Goal: Task Accomplishment & Management: Manage account settings

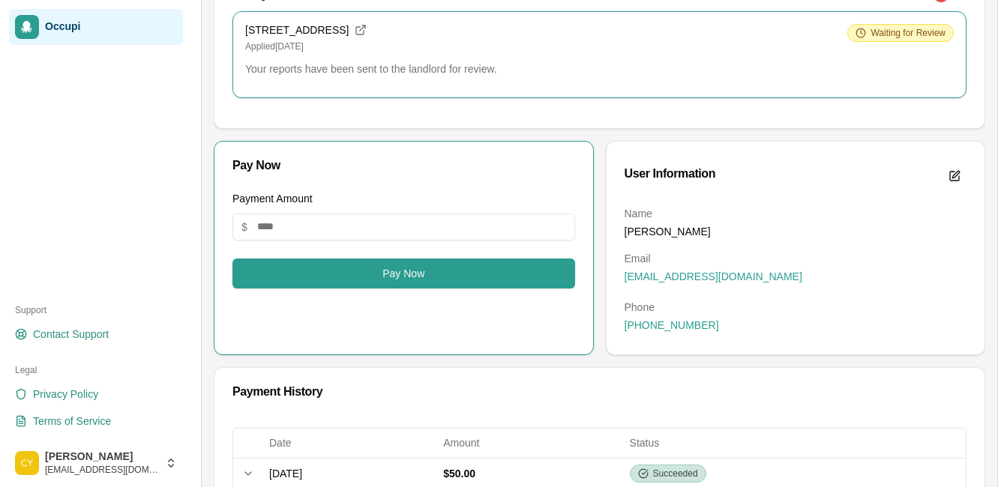
scroll to position [280, 0]
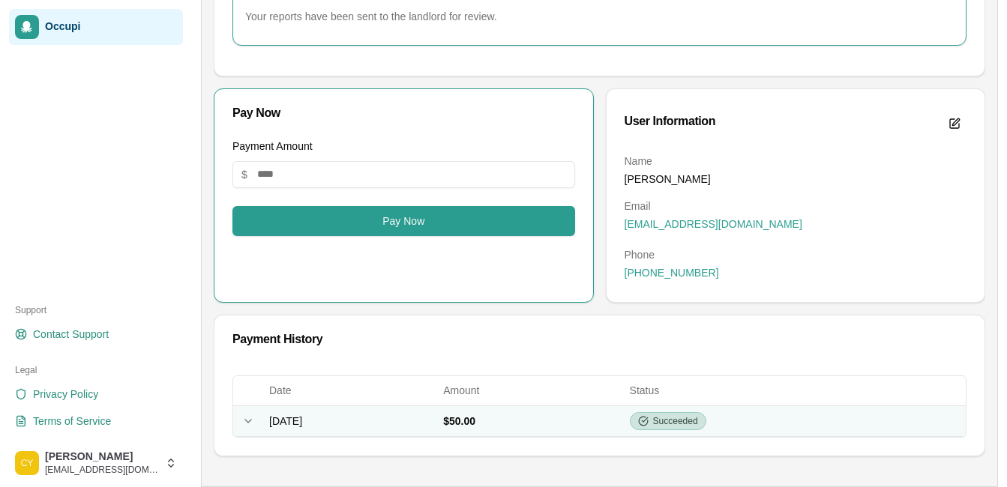
click at [254, 420] on div "Expand row" at bounding box center [248, 421] width 18 height 12
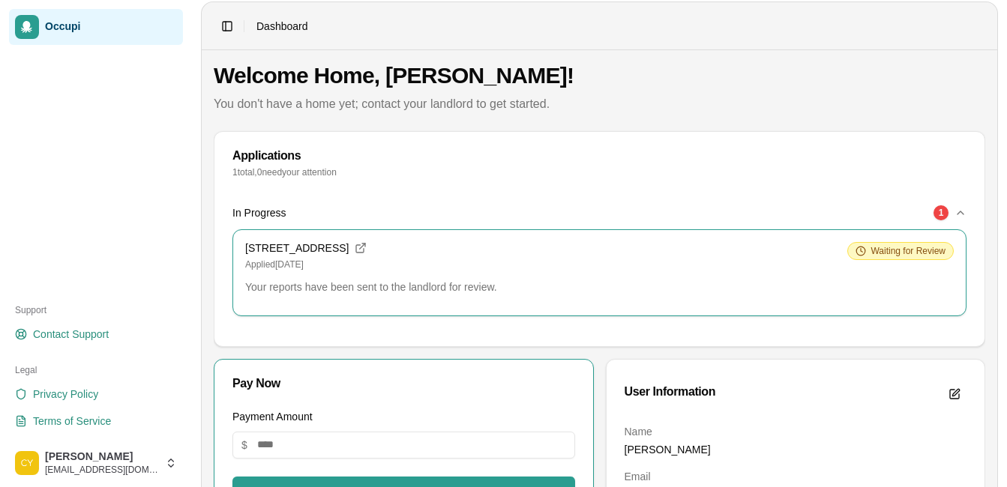
scroll to position [0, 0]
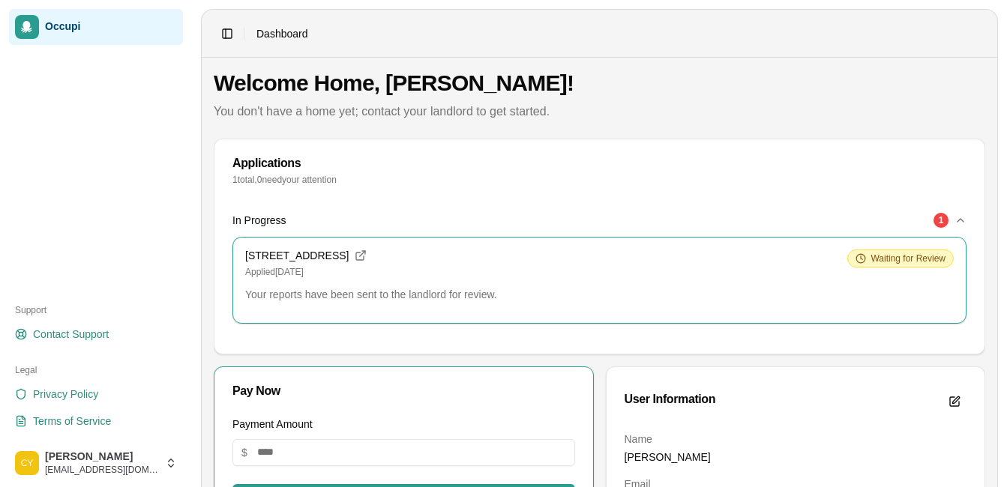
click at [960, 223] on icon "button" at bounding box center [960, 220] width 12 height 12
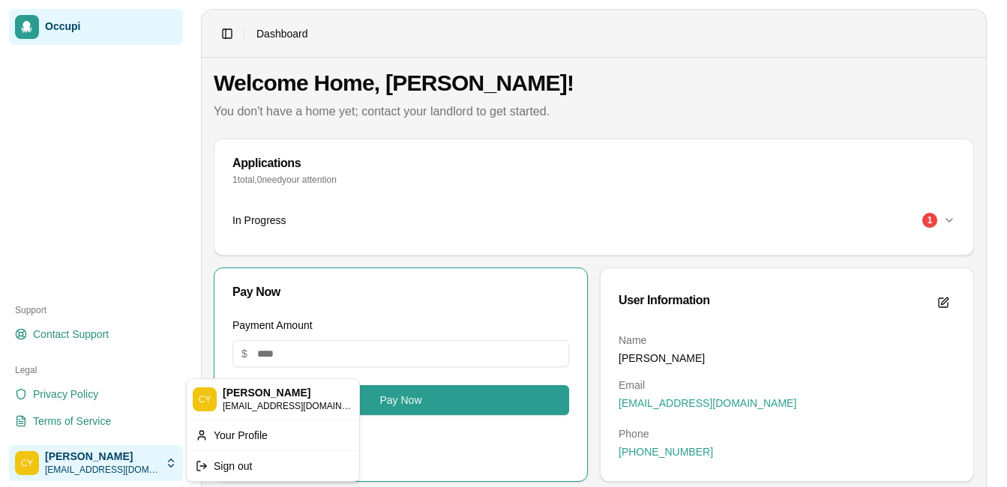
click at [166, 459] on html "Occupi Support Contact Support Legal Privacy Policy Terms of Service [PERSON_NA…" at bounding box center [503, 243] width 1007 height 487
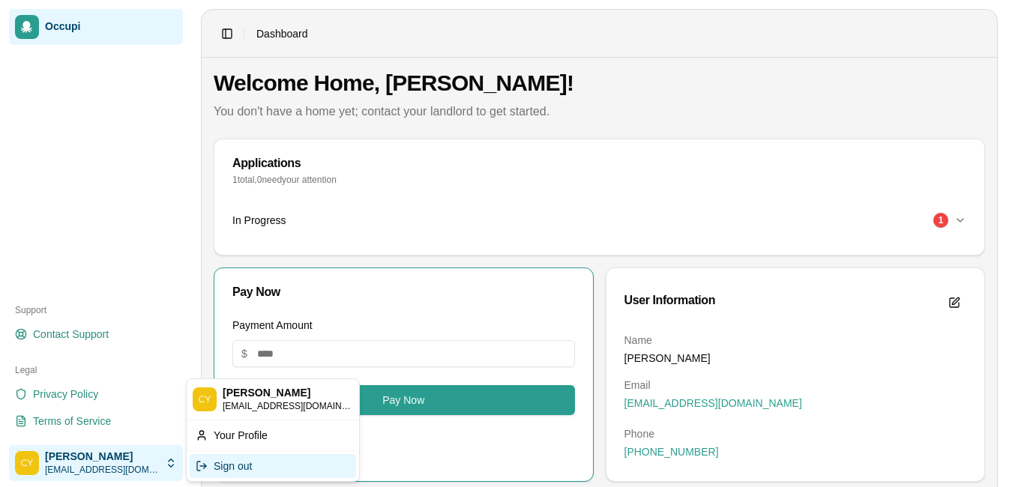
click at [227, 471] on div "Sign out" at bounding box center [273, 466] width 166 height 24
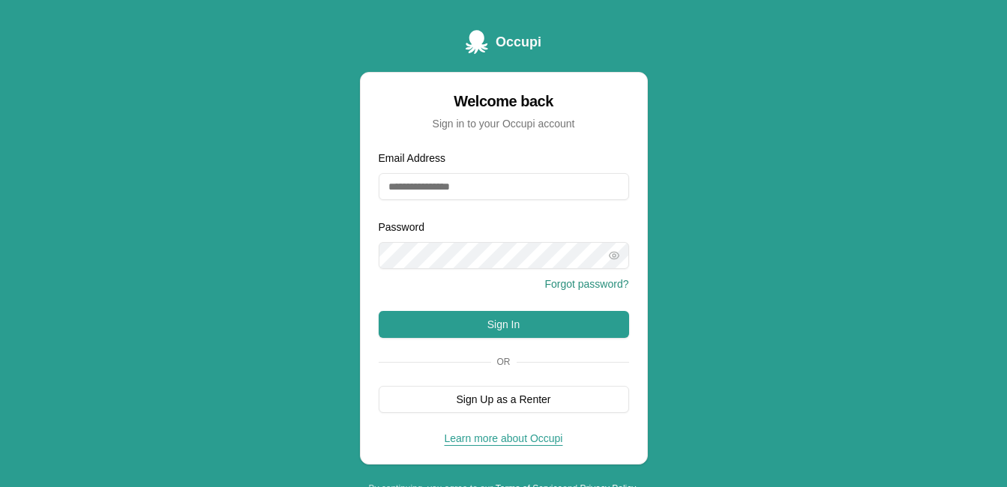
click at [468, 203] on form "Email Address Password Forgot password? Sign In Or Sign Up as a Renter" at bounding box center [503, 281] width 250 height 264
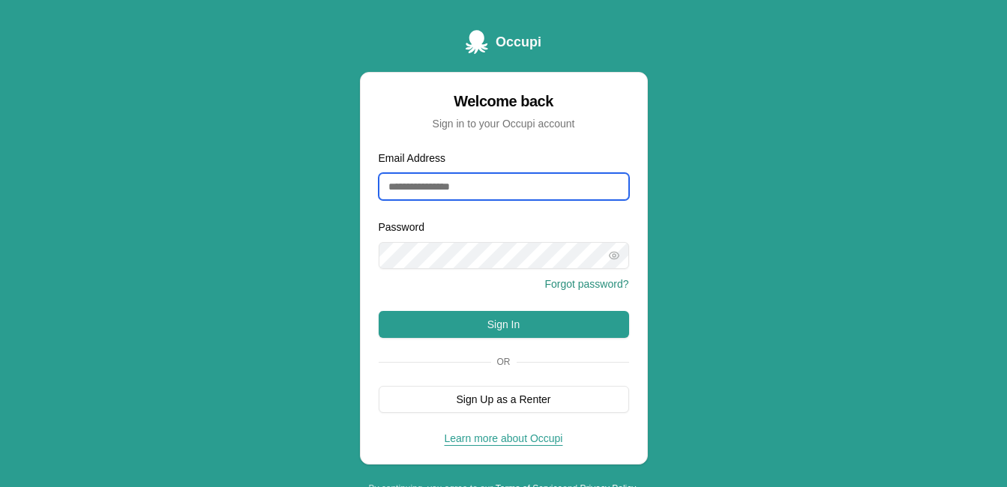
click at [468, 193] on input "Email Address" at bounding box center [503, 186] width 250 height 27
type input "**********"
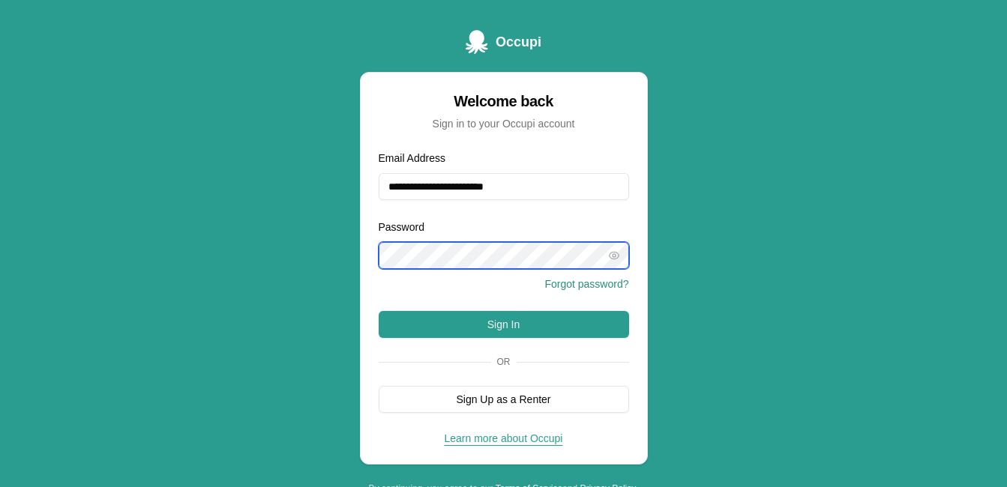
click at [378, 311] on button "Sign In" at bounding box center [503, 324] width 250 height 27
